Goal: Task Accomplishment & Management: Manage account settings

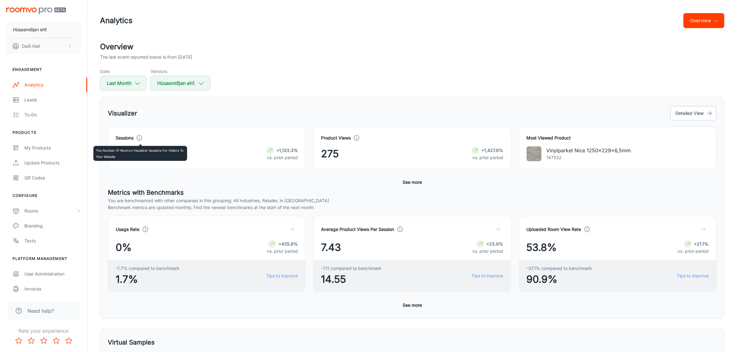
click at [141, 138] on icon at bounding box center [139, 138] width 7 height 7
click at [221, 121] on div "Sessions 37 +1,133.3% vs. prior period" at bounding box center [202, 144] width 205 height 50
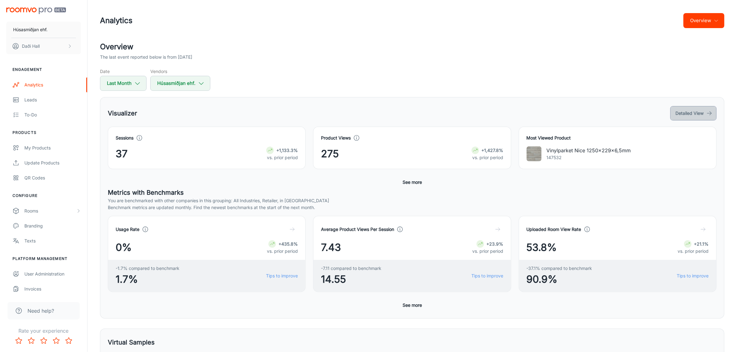
click at [693, 114] on button "Detailed View" at bounding box center [693, 113] width 46 height 14
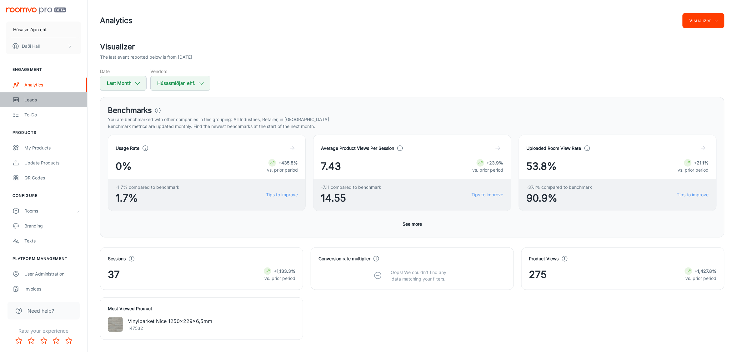
click at [38, 100] on div "Leads" at bounding box center [52, 100] width 57 height 7
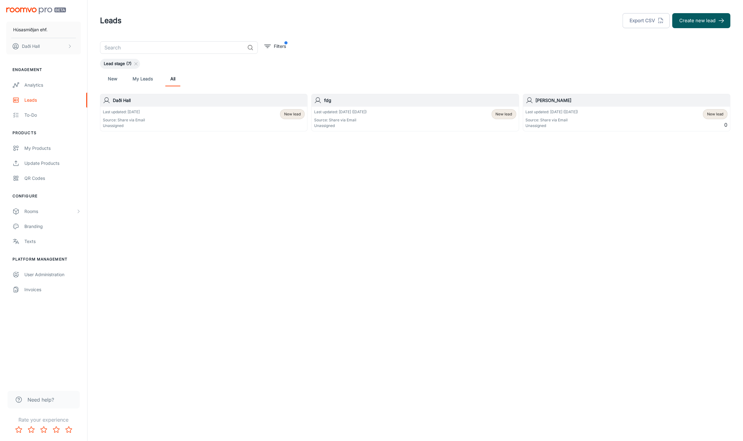
click at [136, 78] on link "My Leads" at bounding box center [142, 78] width 20 height 15
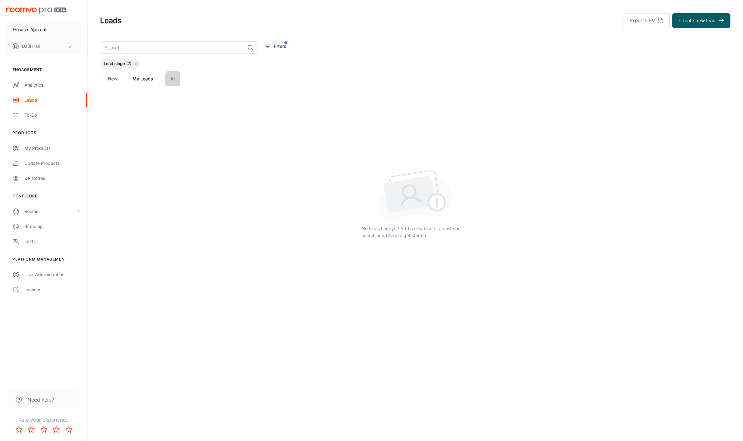
click at [177, 80] on link "All" at bounding box center [172, 78] width 15 height 15
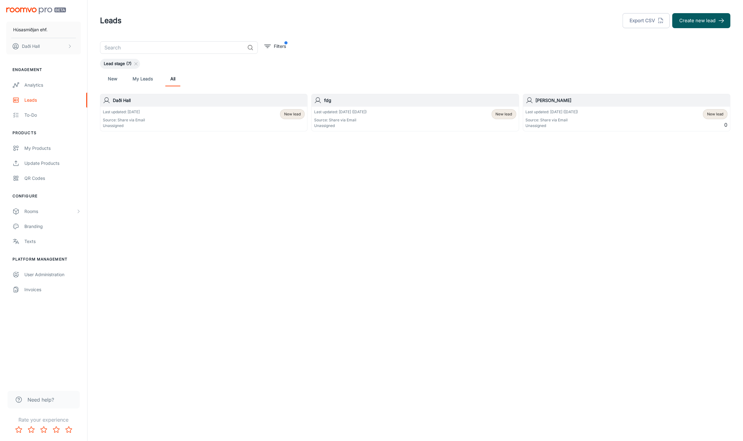
click at [132, 115] on div "Last updated: [DATE] Source: Share via Email Unassigned" at bounding box center [124, 118] width 42 height 19
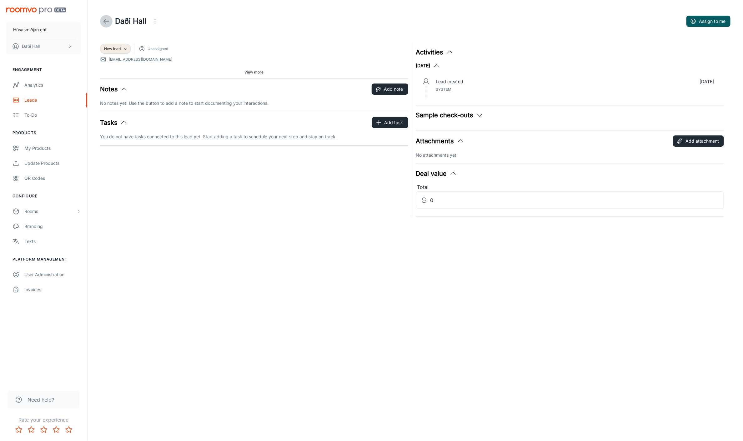
click at [102, 19] on link at bounding box center [106, 21] width 12 height 12
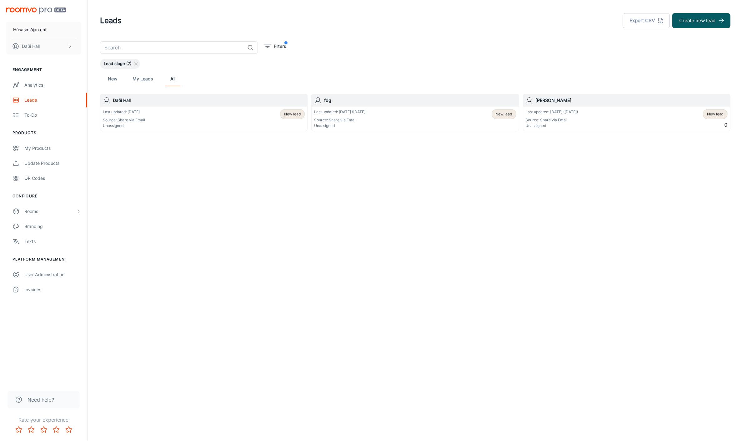
click at [197, 112] on div "Last updated: [DATE] Source: Share via Email Unassigned New lead" at bounding box center [204, 118] width 202 height 19
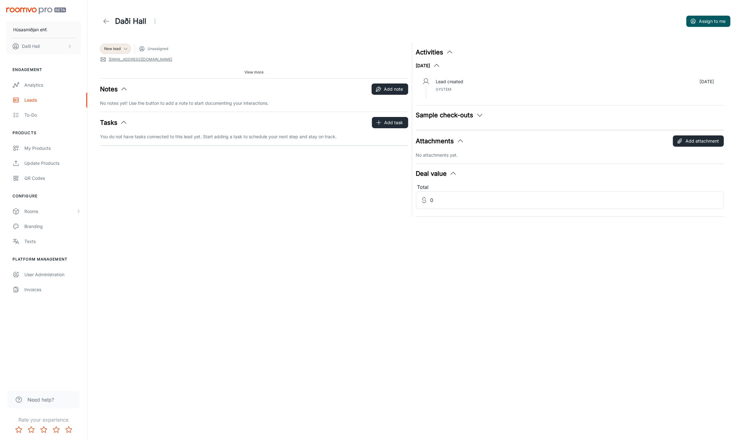
click at [476, 115] on icon "button" at bounding box center [479, 114] width 7 height 7
click at [249, 71] on span "View more" at bounding box center [253, 72] width 19 height 6
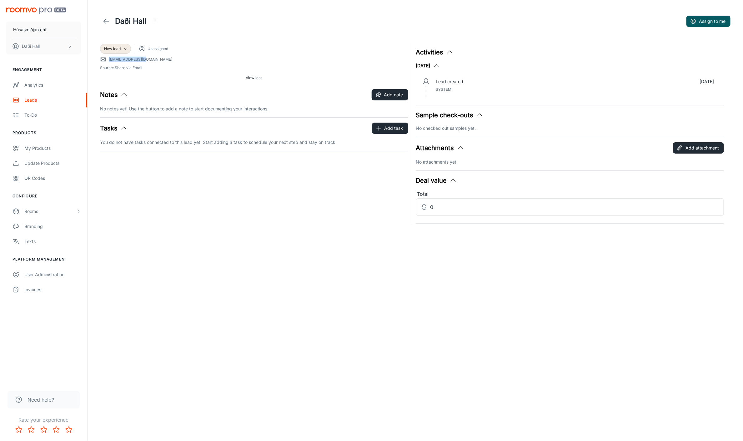
drag, startPoint x: 155, startPoint y: 61, endPoint x: 107, endPoint y: 63, distance: 47.8
click at [107, 63] on div "New lead Unassigned [EMAIL_ADDRESS][DOMAIN_NAME] Source: Share via Email View l…" at bounding box center [254, 62] width 308 height 41
click at [36, 83] on div "Analytics" at bounding box center [52, 85] width 57 height 7
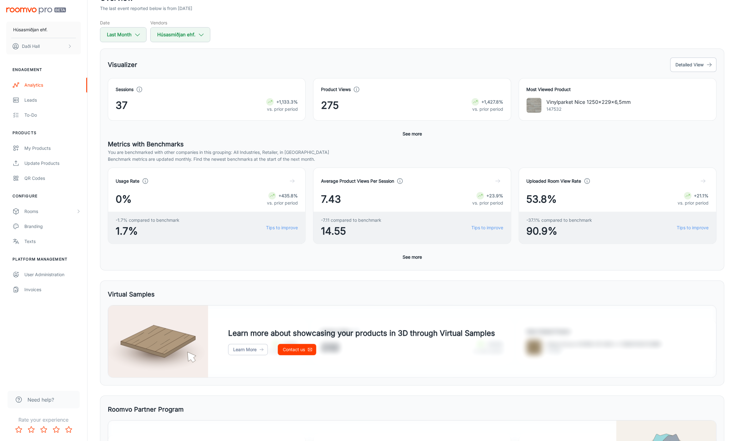
scroll to position [134, 0]
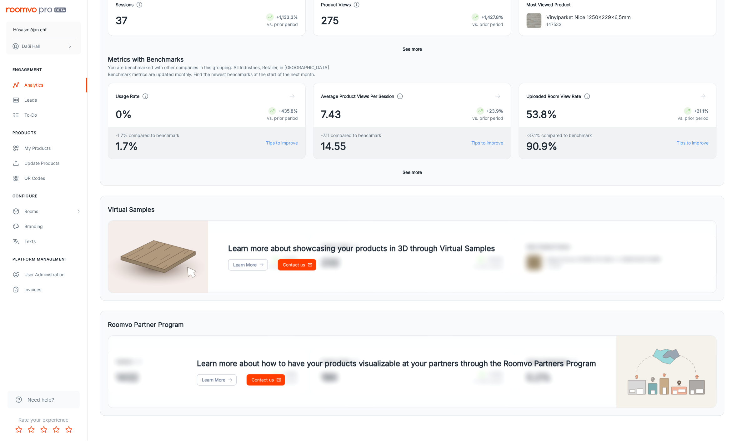
click at [603, 67] on p "You are benchmarked with other companies in this grouping: All Industries, Reta…" at bounding box center [412, 67] width 609 height 7
click at [33, 178] on div "QR Codes" at bounding box center [52, 178] width 57 height 7
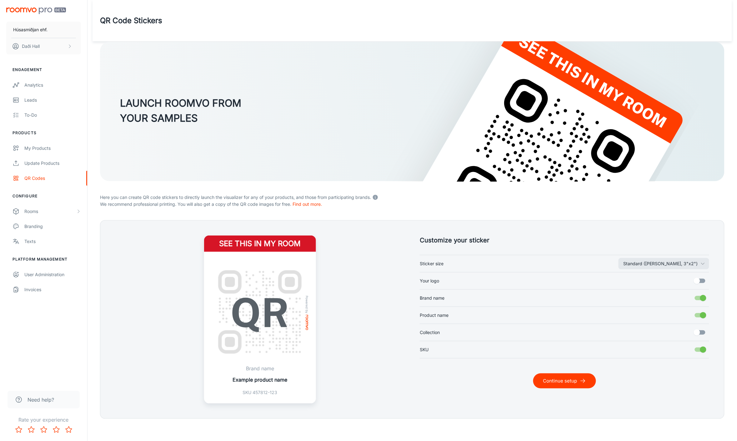
scroll to position [3, 0]
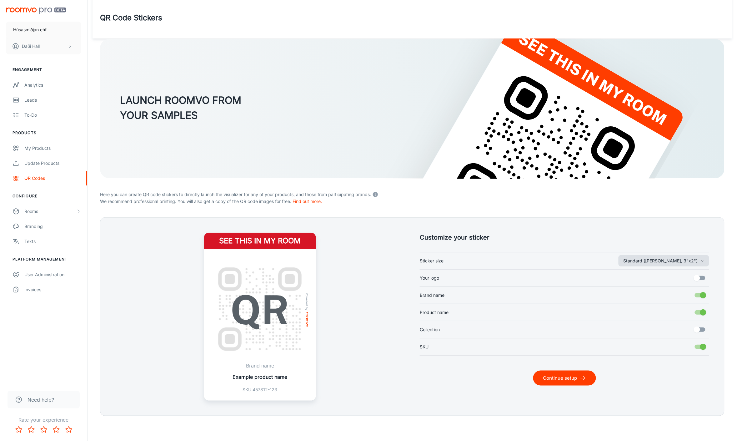
click at [700, 261] on icon "button" at bounding box center [702, 260] width 5 height 5
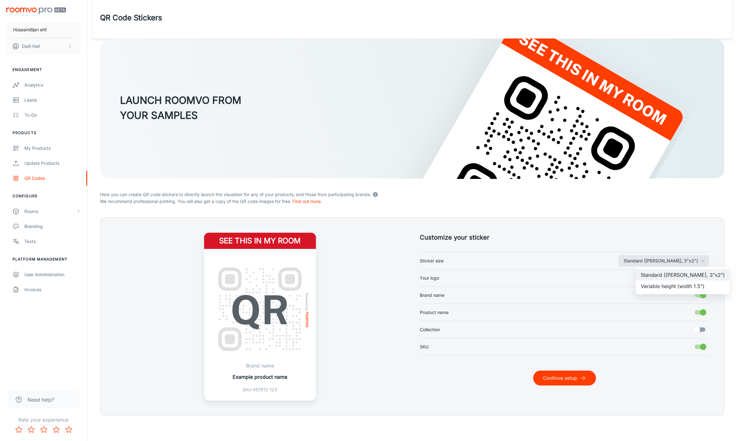
click at [705, 250] on div at bounding box center [371, 220] width 743 height 441
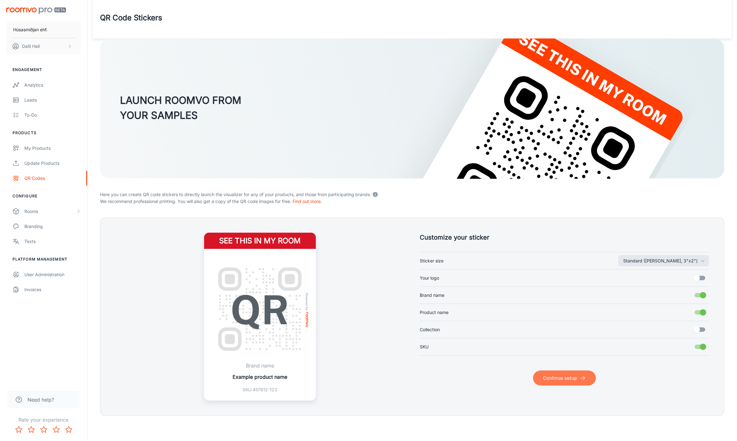
click at [565, 352] on button "Continue setup" at bounding box center [564, 377] width 63 height 15
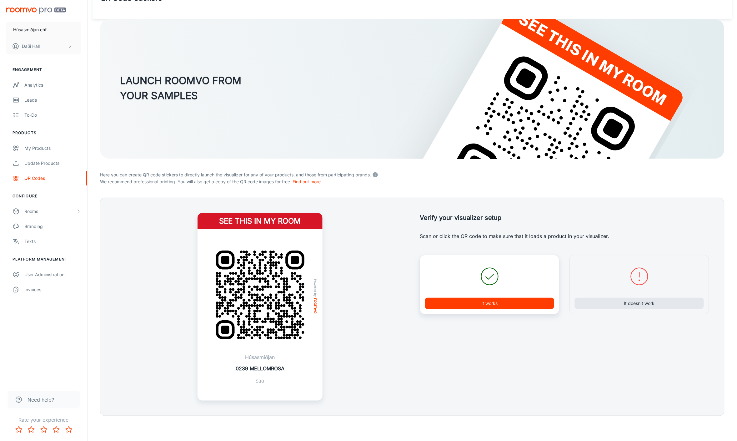
scroll to position [0, 0]
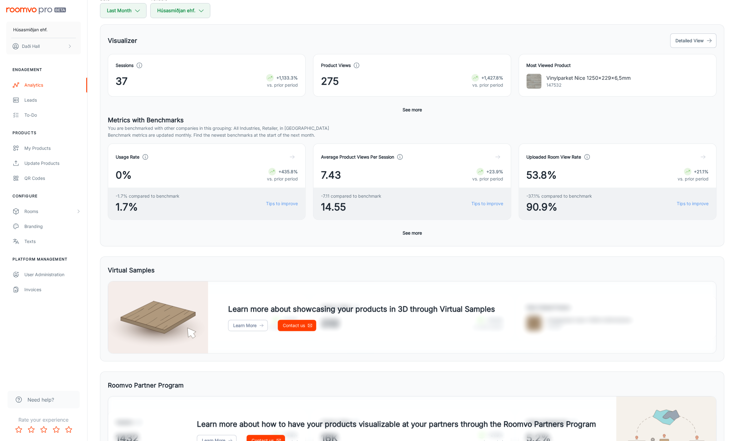
scroll to position [78, 0]
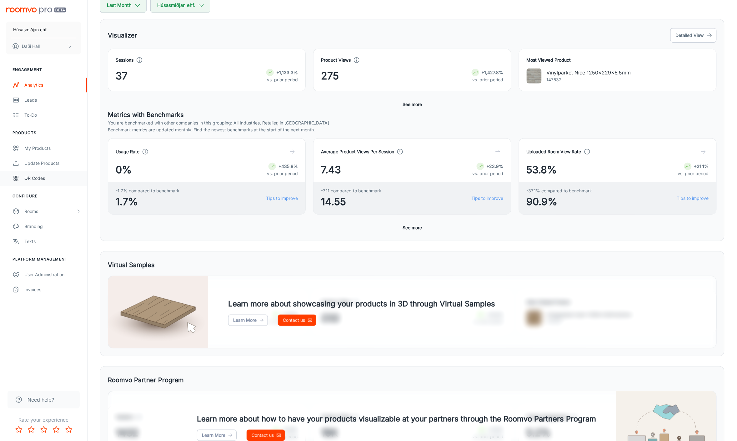
click at [39, 178] on div "QR Codes" at bounding box center [52, 178] width 57 height 7
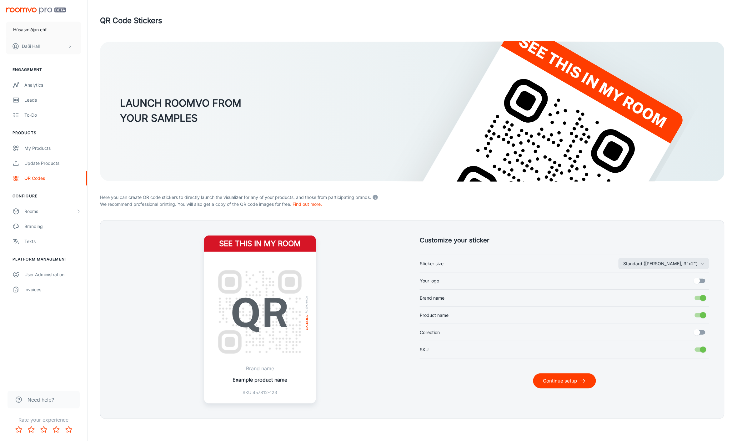
click at [700, 281] on input "Your logo" at bounding box center [697, 281] width 36 height 12
click at [700, 281] on input "Your logo" at bounding box center [703, 281] width 36 height 12
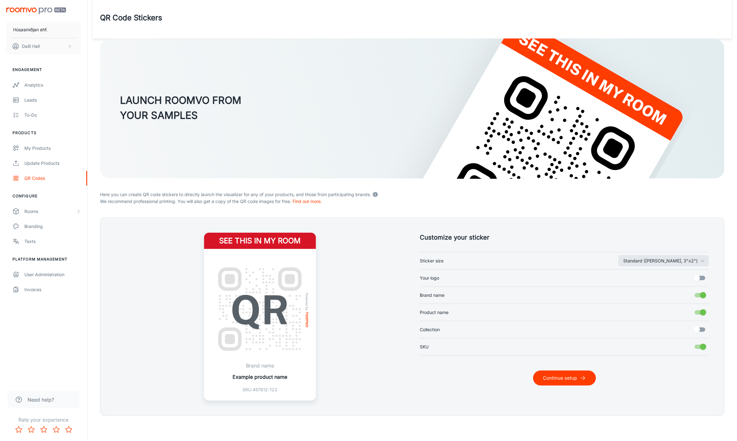
click at [704, 278] on input "Your logo" at bounding box center [697, 278] width 36 height 12
checkbox input "true"
click at [699, 312] on input "Product name" at bounding box center [703, 312] width 36 height 12
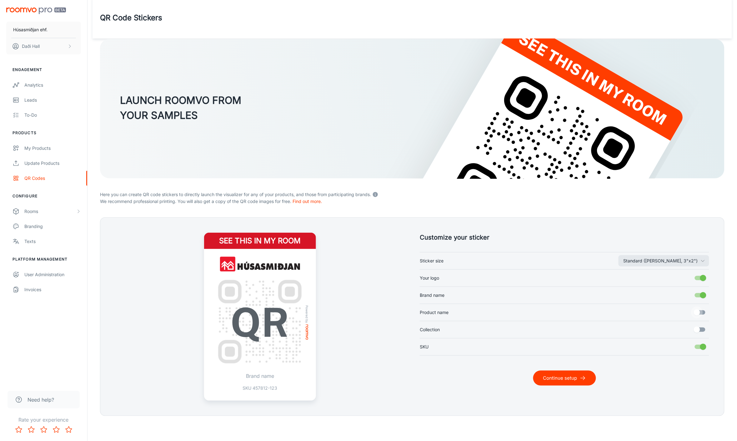
click at [699, 312] on input "Product name" at bounding box center [697, 312] width 36 height 12
checkbox input "true"
click at [700, 328] on input "Collection" at bounding box center [697, 329] width 36 height 12
click at [699, 331] on input "Collection" at bounding box center [703, 329] width 36 height 12
checkbox input "false"
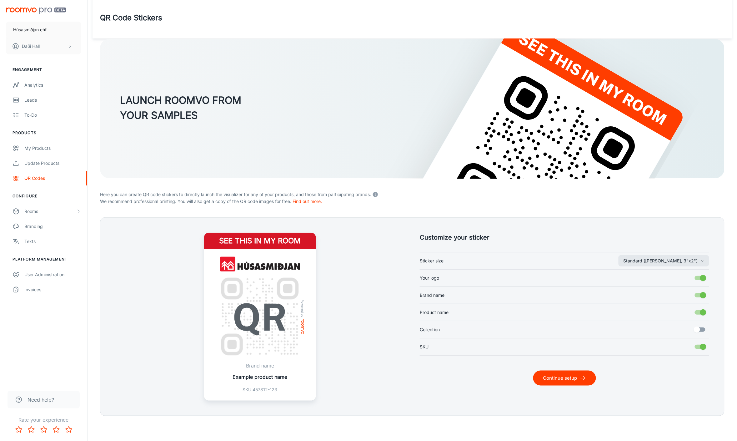
click at [700, 346] on input "SKU" at bounding box center [703, 347] width 36 height 12
click at [700, 346] on input "SKU" at bounding box center [697, 347] width 36 height 12
checkbox input "true"
click at [702, 278] on input "Your logo" at bounding box center [703, 278] width 36 height 12
click at [702, 278] on input "Your logo" at bounding box center [697, 278] width 36 height 12
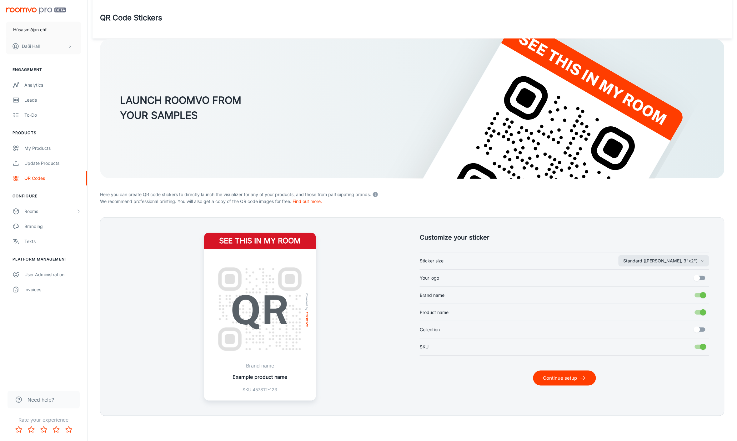
checkbox input "true"
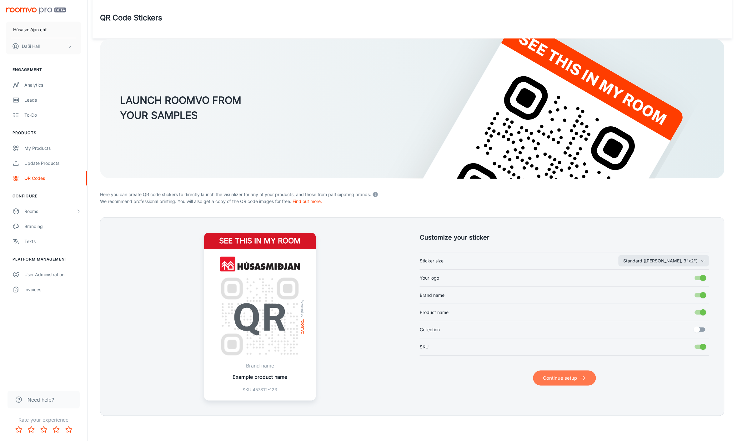
click at [589, 352] on button "Continue setup" at bounding box center [564, 377] width 63 height 15
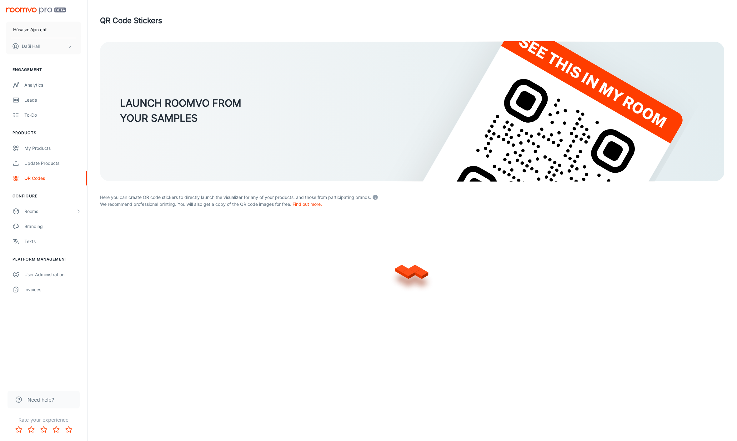
scroll to position [0, 0]
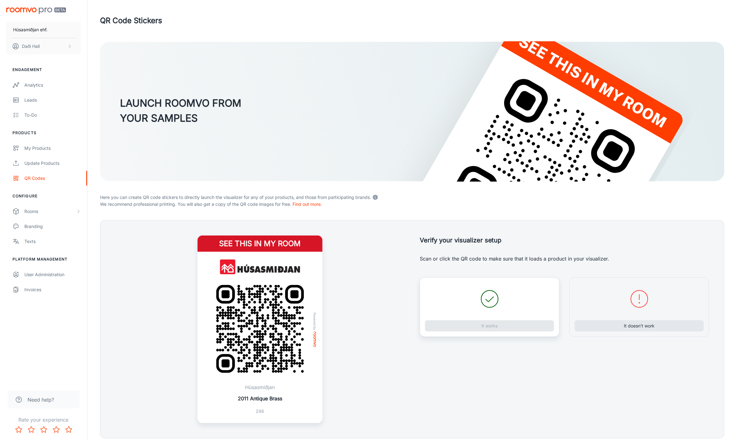
click at [489, 309] on icon at bounding box center [489, 298] width 22 height 22
click at [489, 333] on div "It works" at bounding box center [490, 306] width 140 height 59
click at [490, 326] on div "It works" at bounding box center [490, 306] width 140 height 59
click at [489, 297] on icon at bounding box center [489, 298] width 22 height 22
click at [491, 325] on button "It works" at bounding box center [489, 325] width 129 height 11
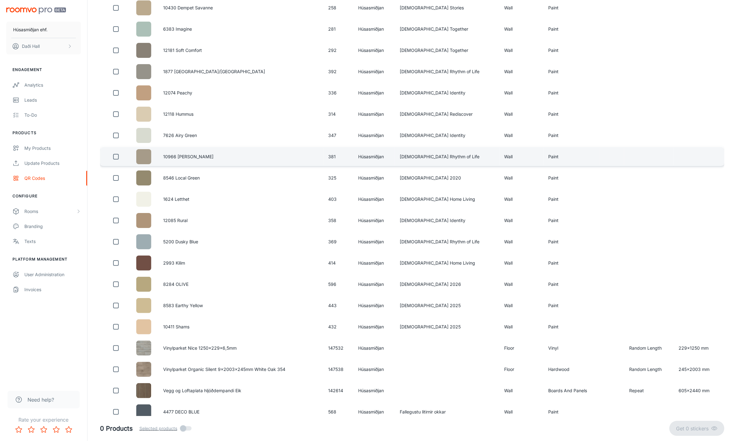
scroll to position [1832, 0]
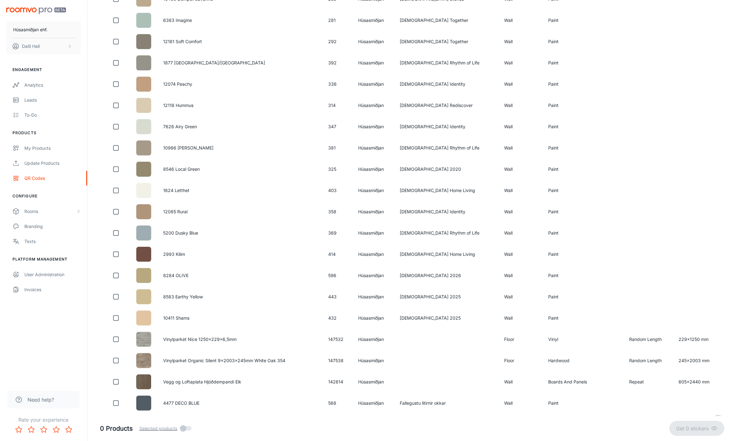
click at [713, 352] on button "button" at bounding box center [718, 421] width 12 height 12
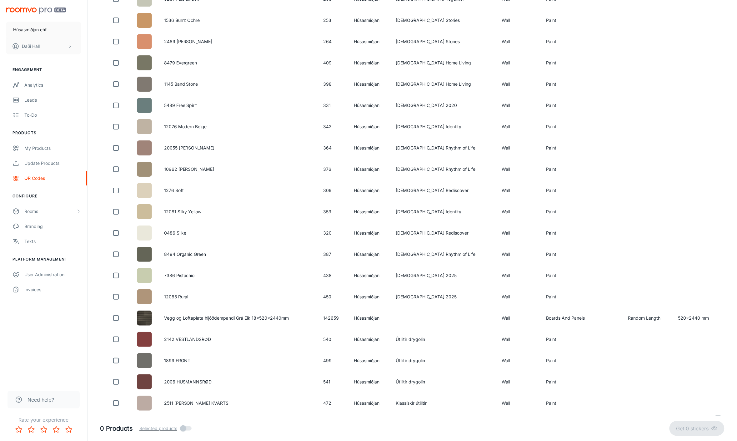
click at [719, 352] on icon "button" at bounding box center [717, 420] width 7 height 7
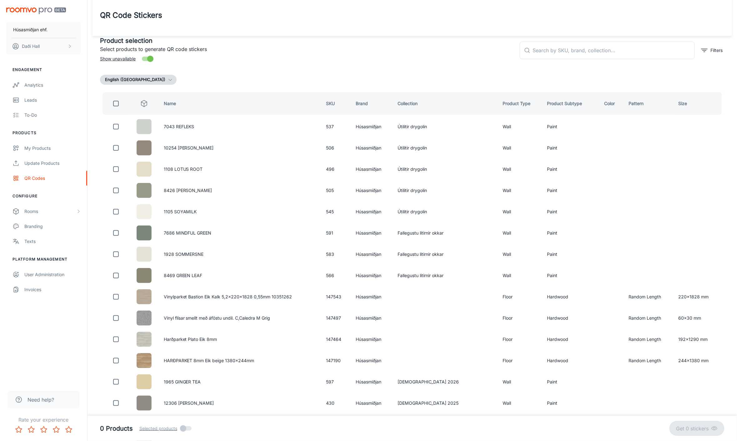
scroll to position [0, 0]
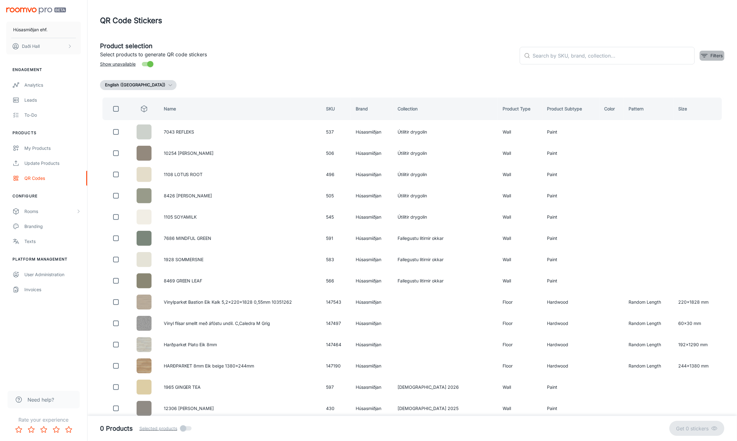
click at [710, 54] on p "Filters" at bounding box center [716, 55] width 12 height 7
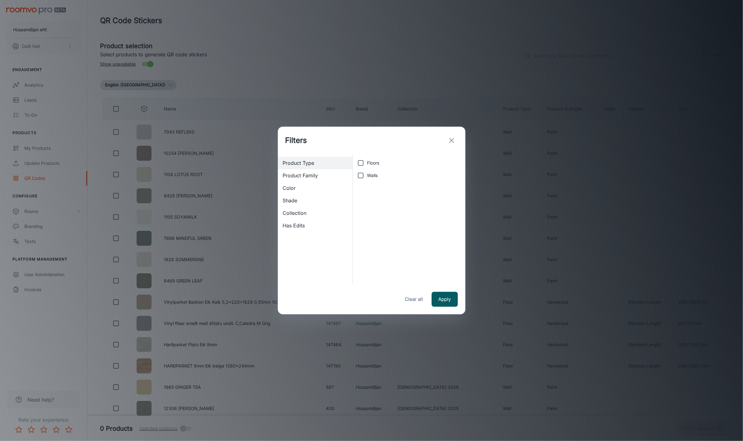
click at [364, 163] on input "Floors" at bounding box center [360, 163] width 12 height 12
checkbox input "true"
click at [442, 301] on button "Apply" at bounding box center [444, 298] width 26 height 15
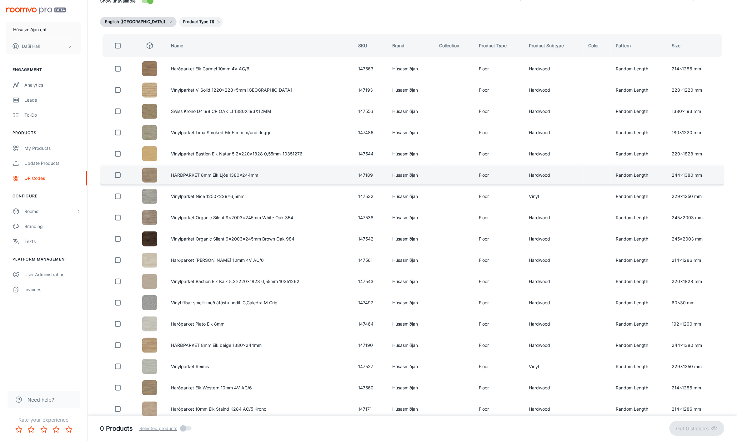
scroll to position [356, 0]
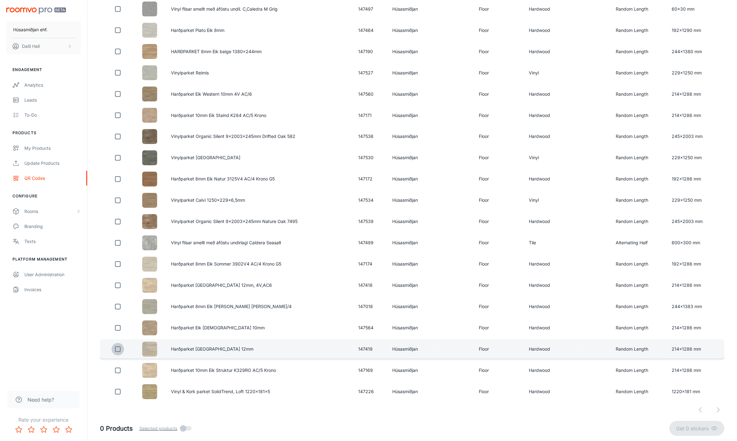
click at [115, 344] on input "checkbox" at bounding box center [118, 349] width 12 height 12
checkbox input "true"
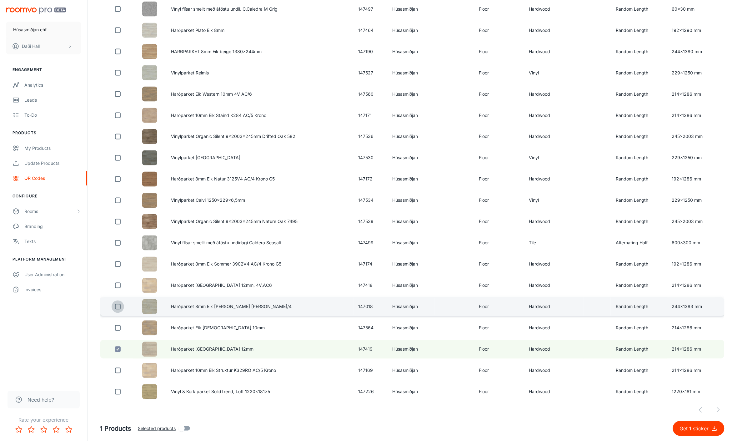
click at [117, 302] on input "checkbox" at bounding box center [118, 306] width 12 height 12
checkbox input "true"
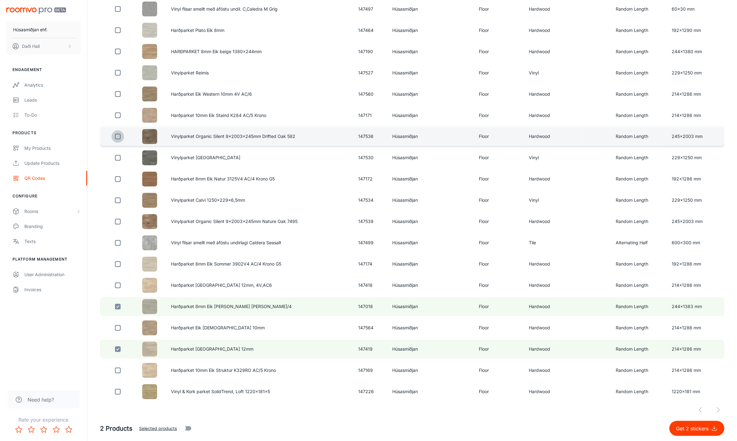
click at [115, 134] on input "checkbox" at bounding box center [118, 136] width 12 height 12
click at [690, 352] on p "Get 3 stickers" at bounding box center [693, 427] width 35 height 7
checkbox input "false"
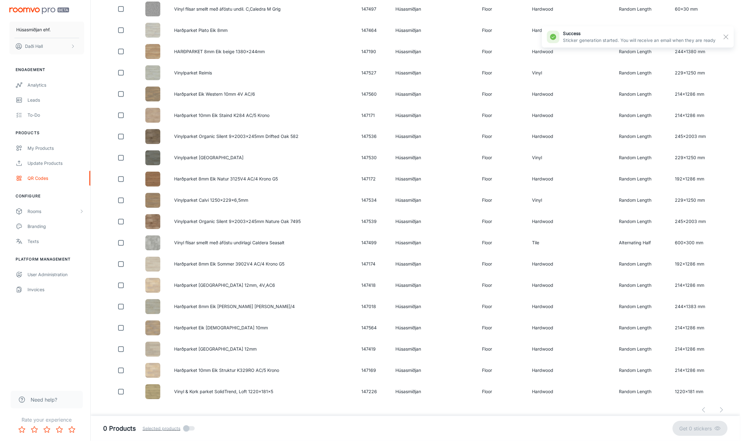
scroll to position [0, 0]
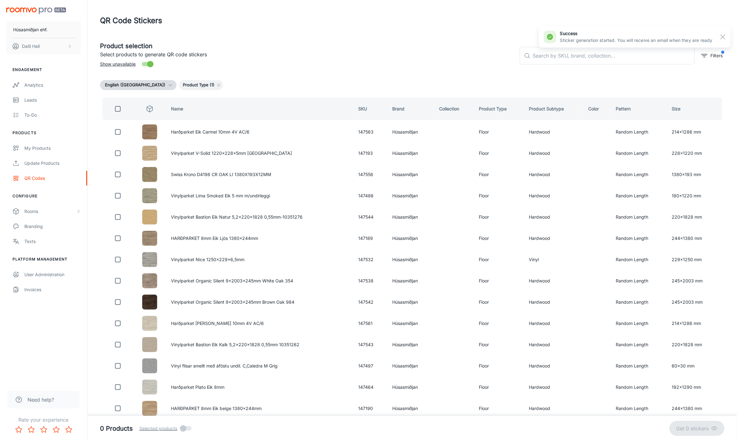
click at [729, 37] on div "success Sticker generation started. You will receive an email when they are rea…" at bounding box center [635, 36] width 192 height 21
click at [725, 37] on rect "button" at bounding box center [722, 36] width 7 height 7
click at [46, 238] on div "Texts" at bounding box center [52, 241] width 57 height 7
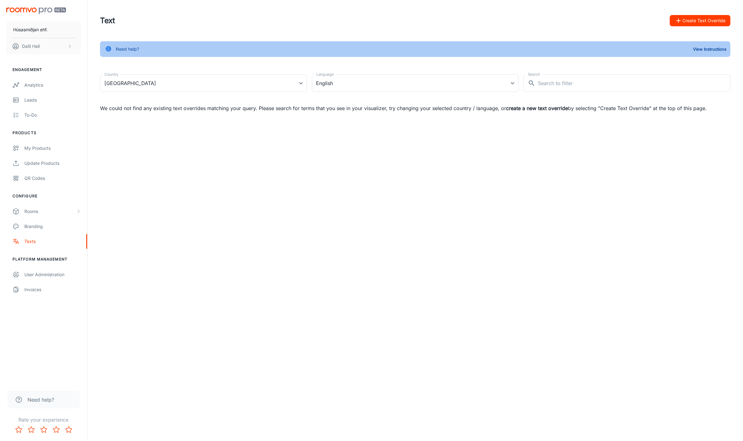
click at [686, 18] on button "Create Text Override" at bounding box center [700, 20] width 61 height 11
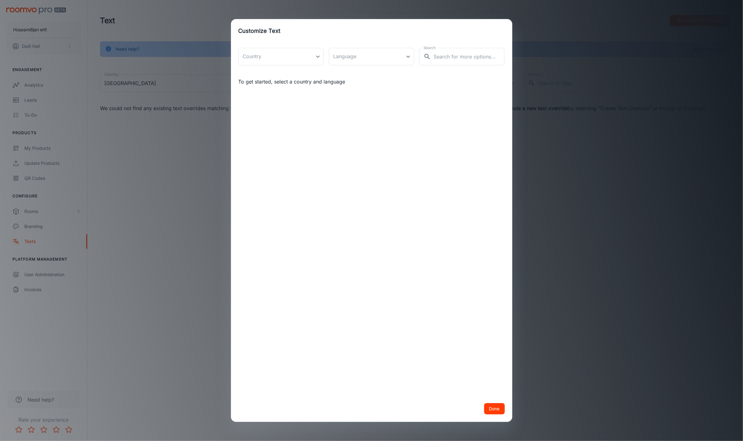
click at [222, 52] on div "Customize Text Country ​ Country Language ​ Language Search ​ Search To get sta…" at bounding box center [371, 220] width 743 height 441
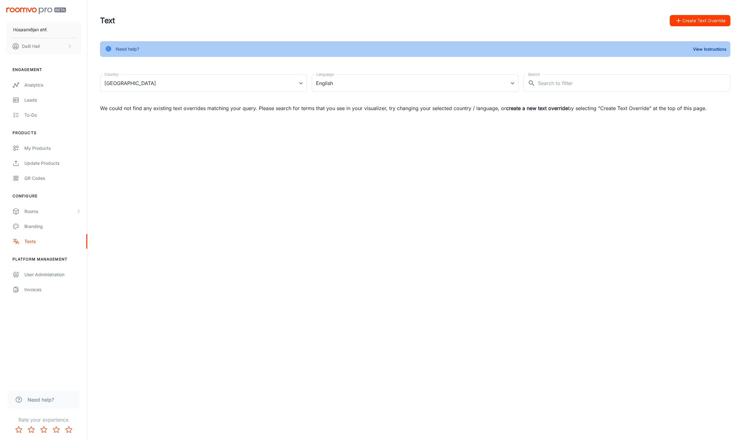
click at [262, 54] on div "Need help? View Instructions" at bounding box center [415, 49] width 630 height 16
click at [675, 20] on icon "button" at bounding box center [678, 20] width 7 height 7
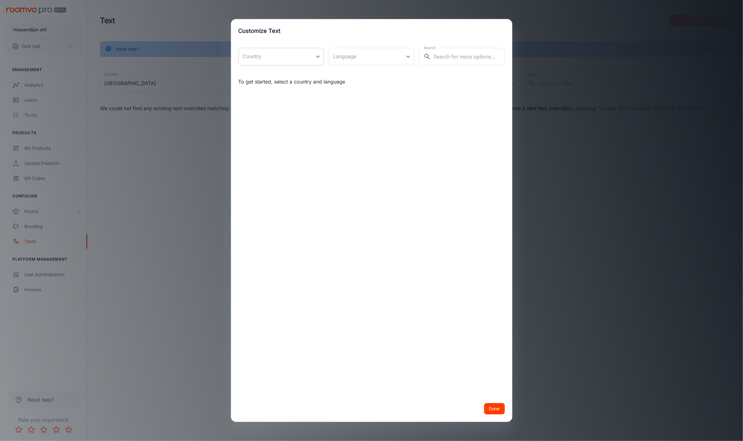
click at [310, 57] on body "Húsasmiðjan ehf. Daði Hall Engagement Analytics Leads To-do Products My Product…" at bounding box center [371, 220] width 743 height 441
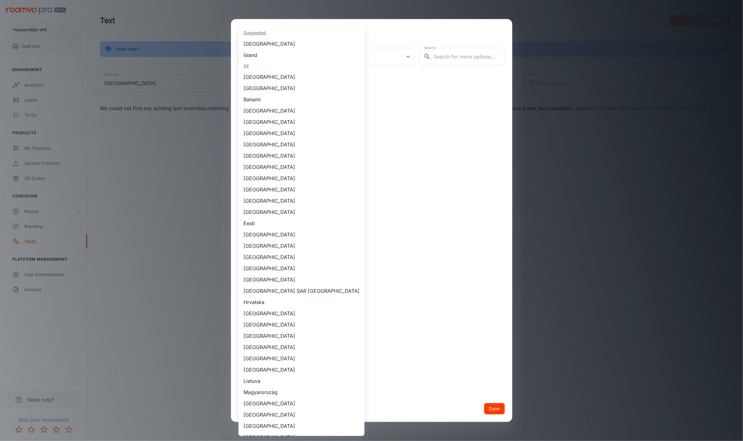
click at [264, 52] on li "Ísland" at bounding box center [301, 54] width 126 height 11
type input "Ísland"
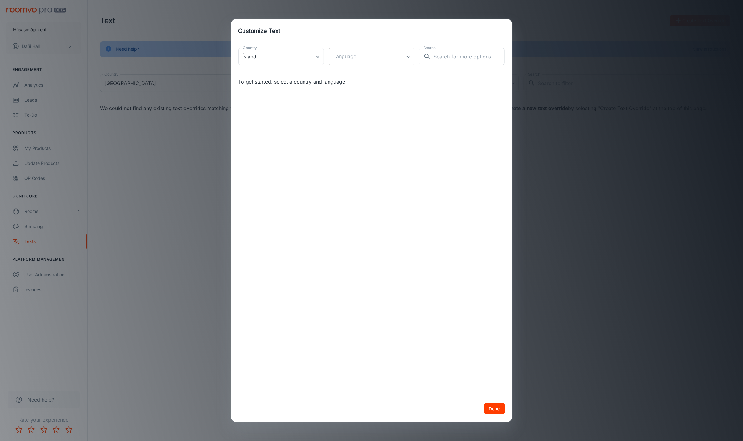
click at [406, 55] on body "Húsasmiðjan ehf. Daði Hall Engagement Analytics Leads To-do Products My Product…" at bounding box center [371, 220] width 743 height 441
click at [383, 85] on li "íslenska" at bounding box center [371, 83] width 85 height 11
type input "is-is"
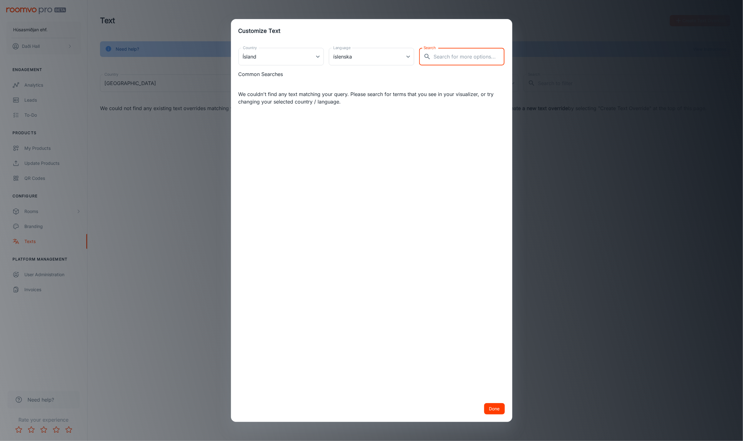
click at [445, 60] on input "Search" at bounding box center [468, 56] width 71 height 17
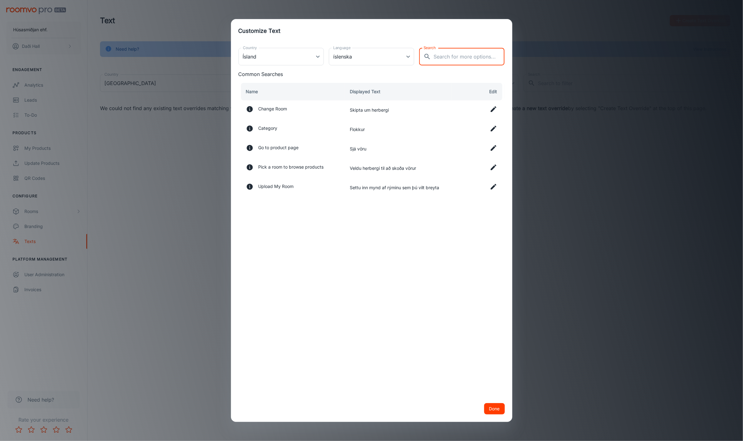
paste input "SEE THIS IN MY ROOM"
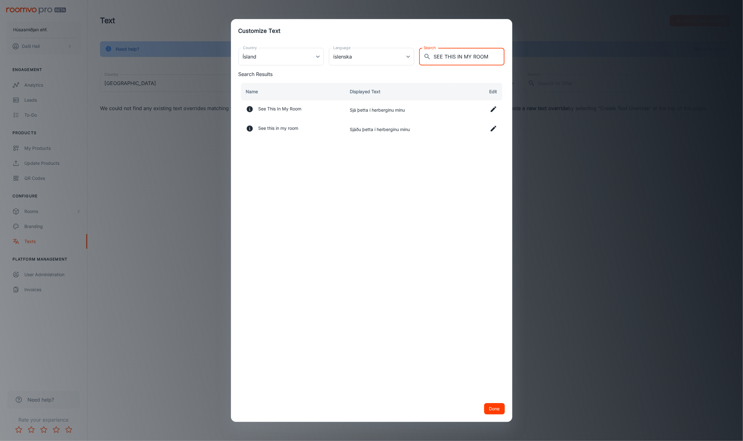
type input "SEE THIS IN MY ROOM"
click at [248, 107] on icon "Text on a button that opens the room visualizer" at bounding box center [250, 109] width 6 height 6
click at [492, 129] on icon at bounding box center [494, 129] width 6 height 6
click at [423, 130] on input "Sjáðu þetta í herberginu mínu" at bounding box center [398, 131] width 97 height 12
drag, startPoint x: 433, startPoint y: 130, endPoint x: 361, endPoint y: 129, distance: 71.6
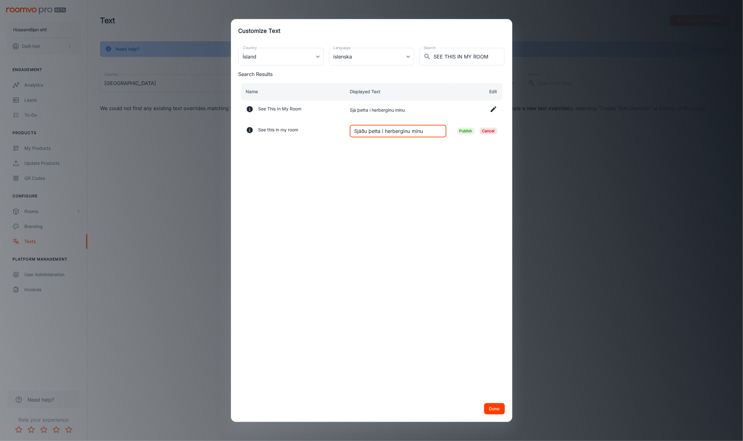
click at [361, 129] on input "Sjáðu þetta í herberginu mínu" at bounding box center [398, 131] width 97 height 12
type input "Sjá í mínu rými"
click at [466, 132] on span "Publish" at bounding box center [466, 130] width 18 height 7
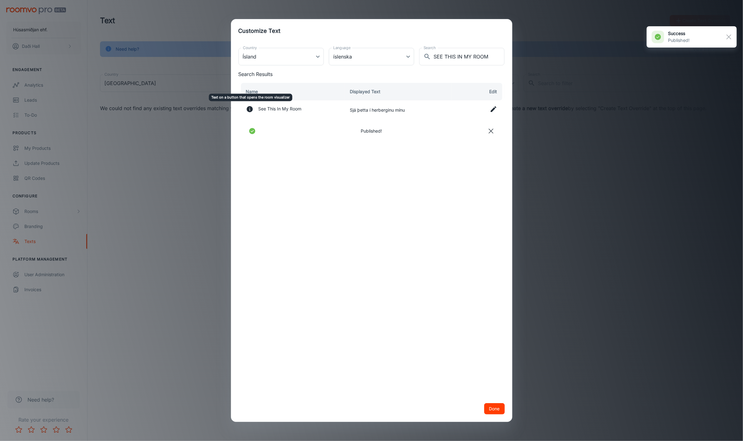
click at [251, 109] on icon "Text on a button that opens the room visualizer" at bounding box center [250, 109] width 6 height 6
click at [492, 107] on icon at bounding box center [493, 108] width 7 height 7
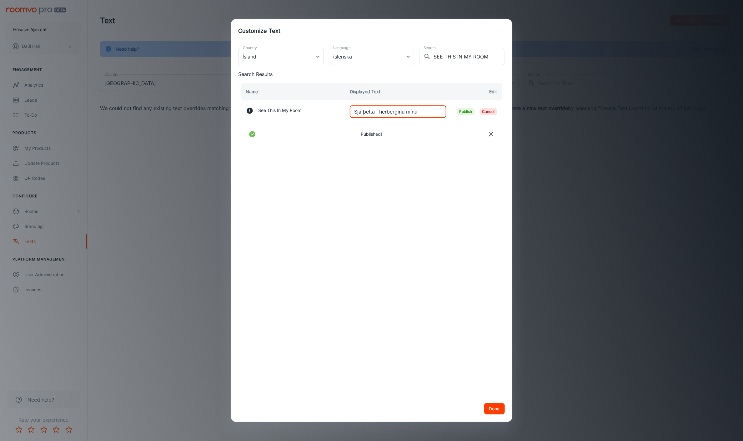
drag, startPoint x: 430, startPoint y: 107, endPoint x: 361, endPoint y: 108, distance: 68.4
click at [361, 108] on input "Sjá þetta í herberginu mínu" at bounding box center [398, 111] width 97 height 12
type input "Sjá í mínu rými"
click at [464, 113] on span "Publish" at bounding box center [466, 111] width 18 height 7
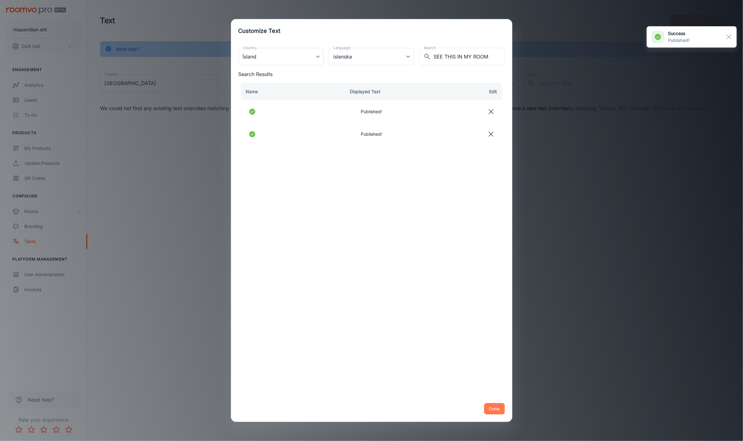
click at [499, 352] on button "Done" at bounding box center [494, 408] width 21 height 11
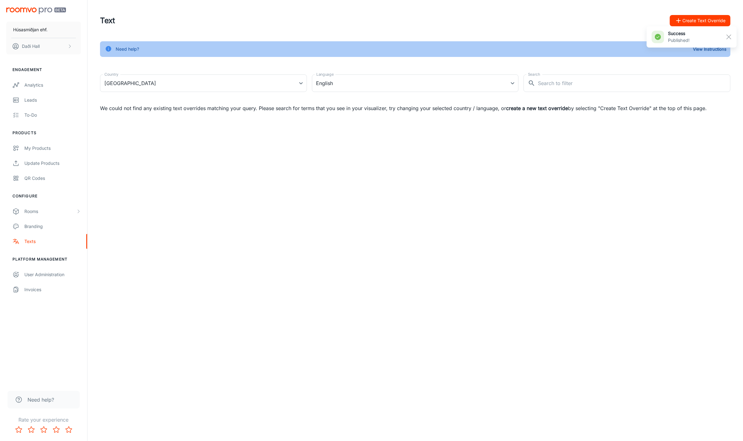
click at [388, 252] on div "Húsasmiðjan ehf. Daði Hall Engagement Analytics Leads To-do Products My Product…" at bounding box center [371, 220] width 743 height 441
click at [33, 14] on div "Húsasmiðjan ehf. [GEOGRAPHIC_DATA]" at bounding box center [43, 29] width 87 height 59
click at [35, 8] on img "scrollable content" at bounding box center [36, 10] width 60 height 7
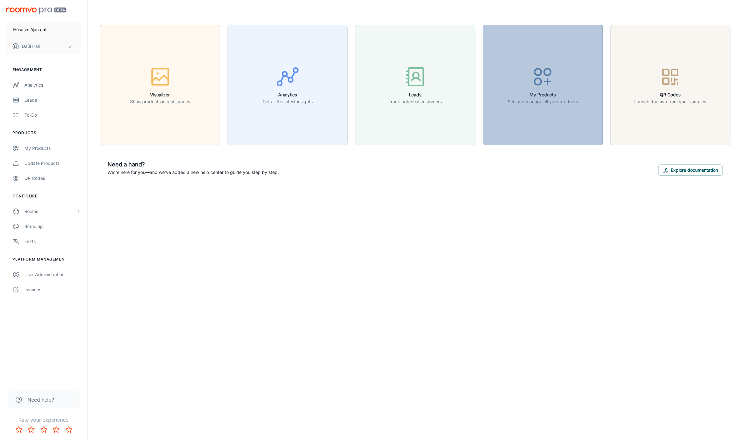
click at [538, 82] on icon "button" at bounding box center [542, 76] width 23 height 23
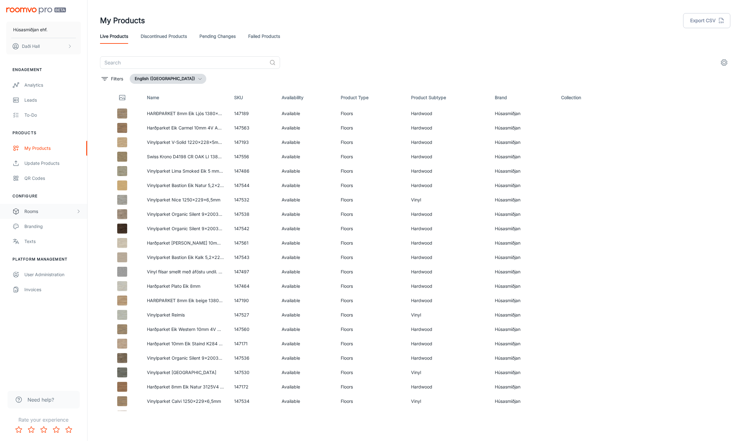
click at [40, 212] on div "Rooms" at bounding box center [50, 211] width 52 height 7
click at [34, 284] on div "Texts" at bounding box center [52, 286] width 57 height 7
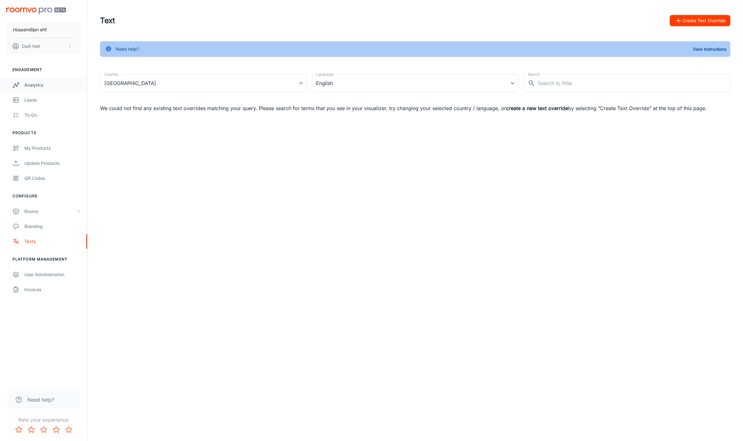
click at [25, 80] on link "Analytics" at bounding box center [43, 84] width 87 height 15
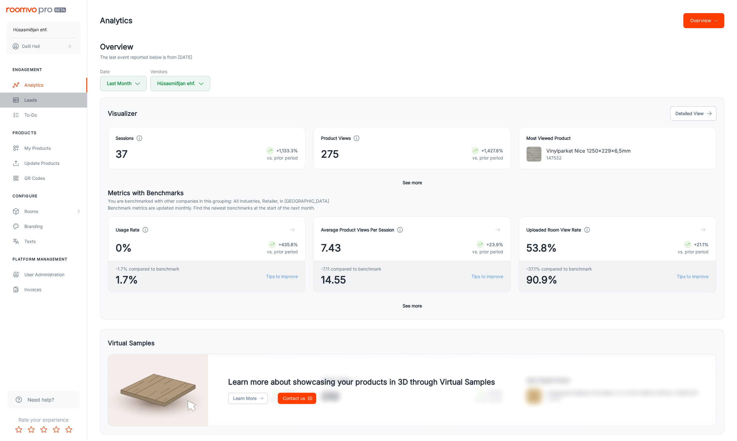
click at [28, 97] on div "Leads" at bounding box center [52, 100] width 57 height 7
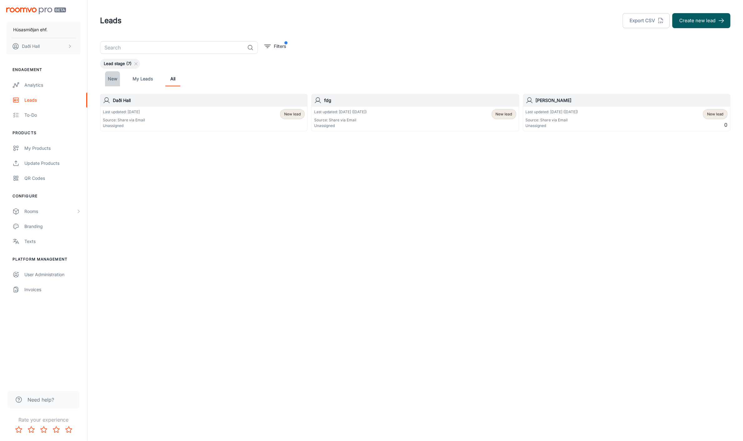
click at [113, 76] on link "New" at bounding box center [112, 78] width 15 height 15
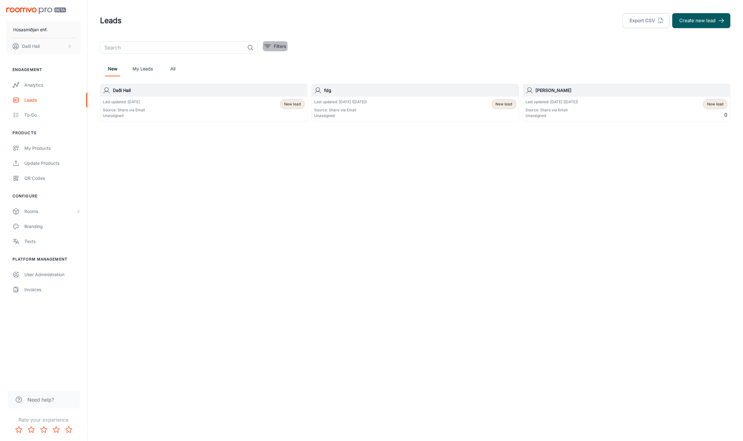
click at [283, 45] on p "Filters" at bounding box center [280, 46] width 12 height 7
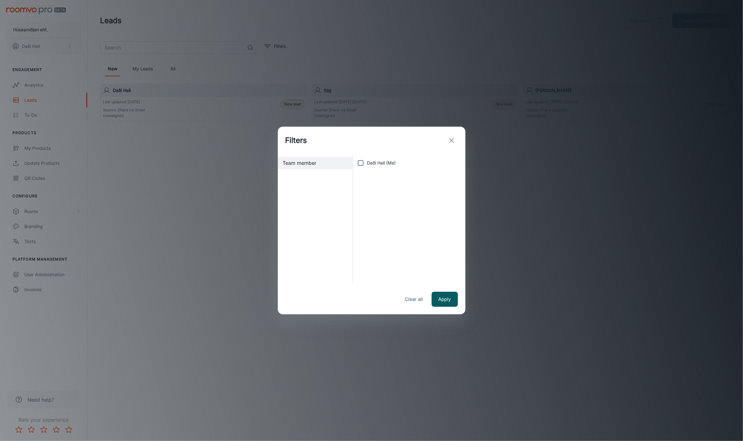
click at [455, 137] on button "exit" at bounding box center [451, 140] width 12 height 12
